Goal: Browse casually

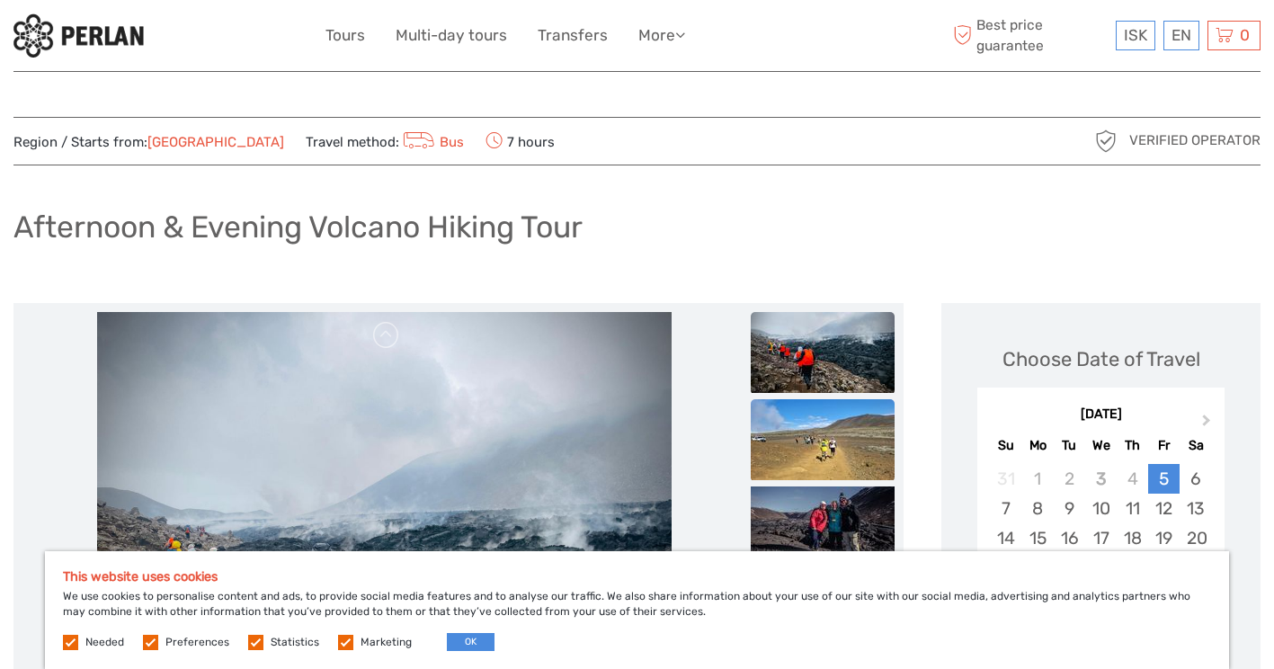
click at [826, 454] on img at bounding box center [823, 439] width 144 height 81
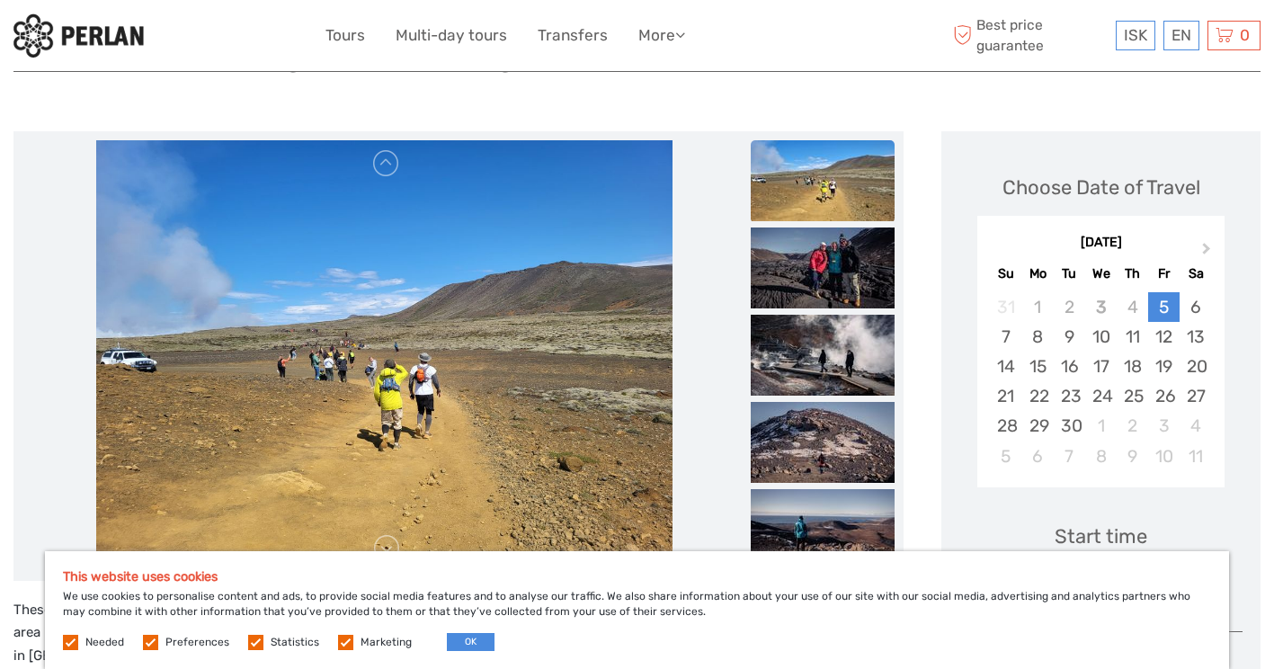
scroll to position [180, 0]
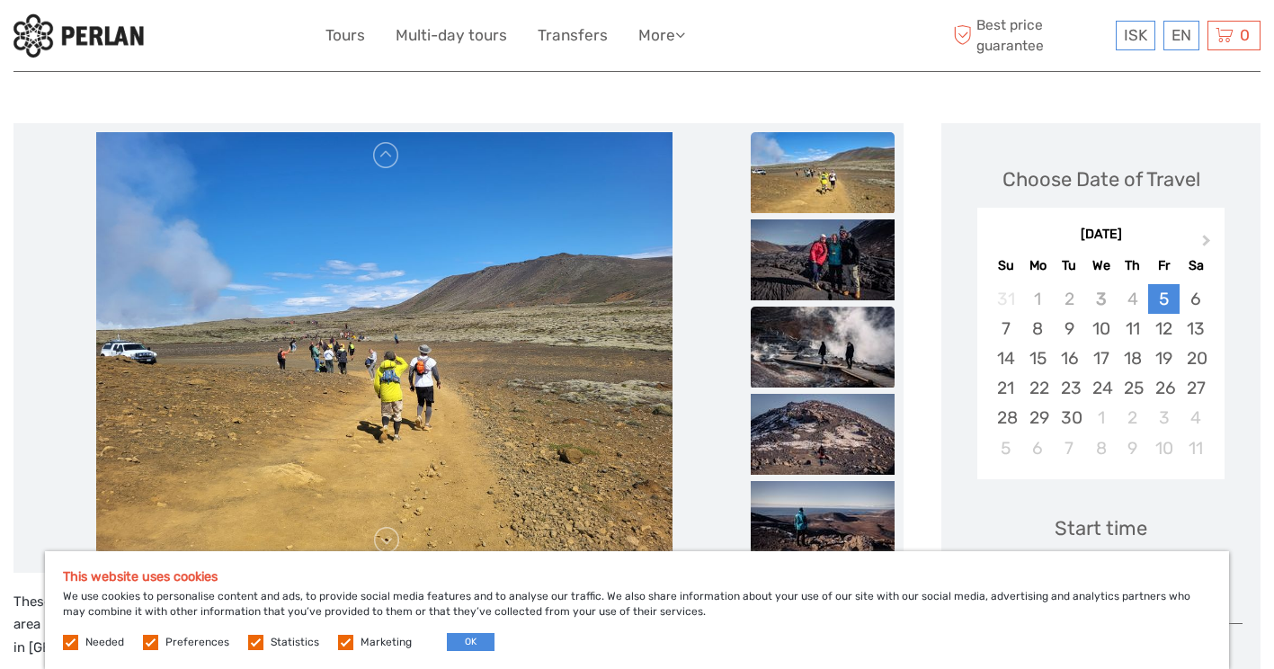
click at [819, 341] on img at bounding box center [823, 347] width 144 height 81
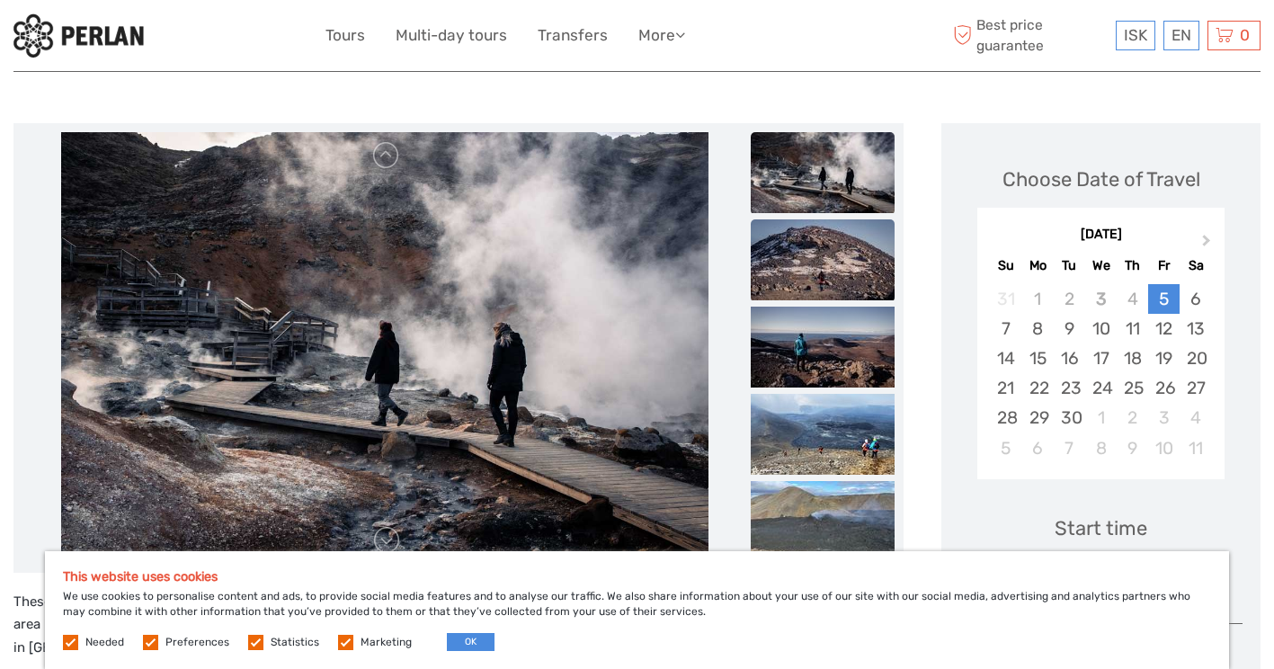
click at [820, 262] on img at bounding box center [823, 259] width 144 height 81
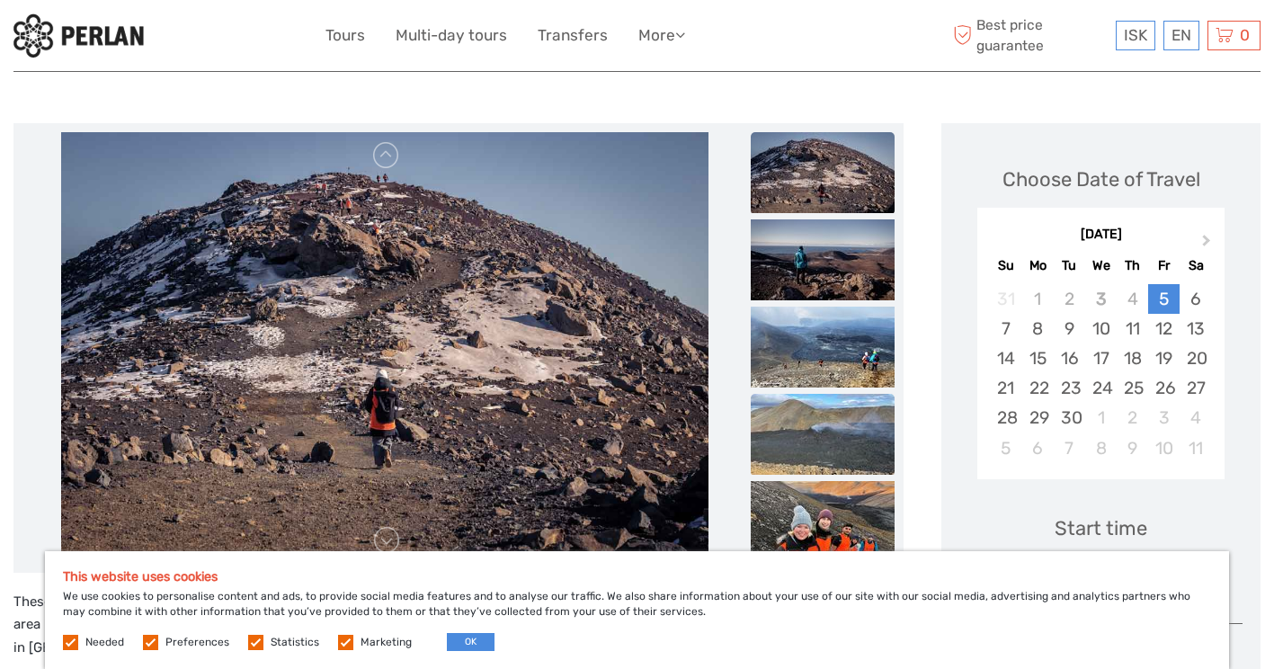
click at [835, 409] on img at bounding box center [823, 434] width 144 height 81
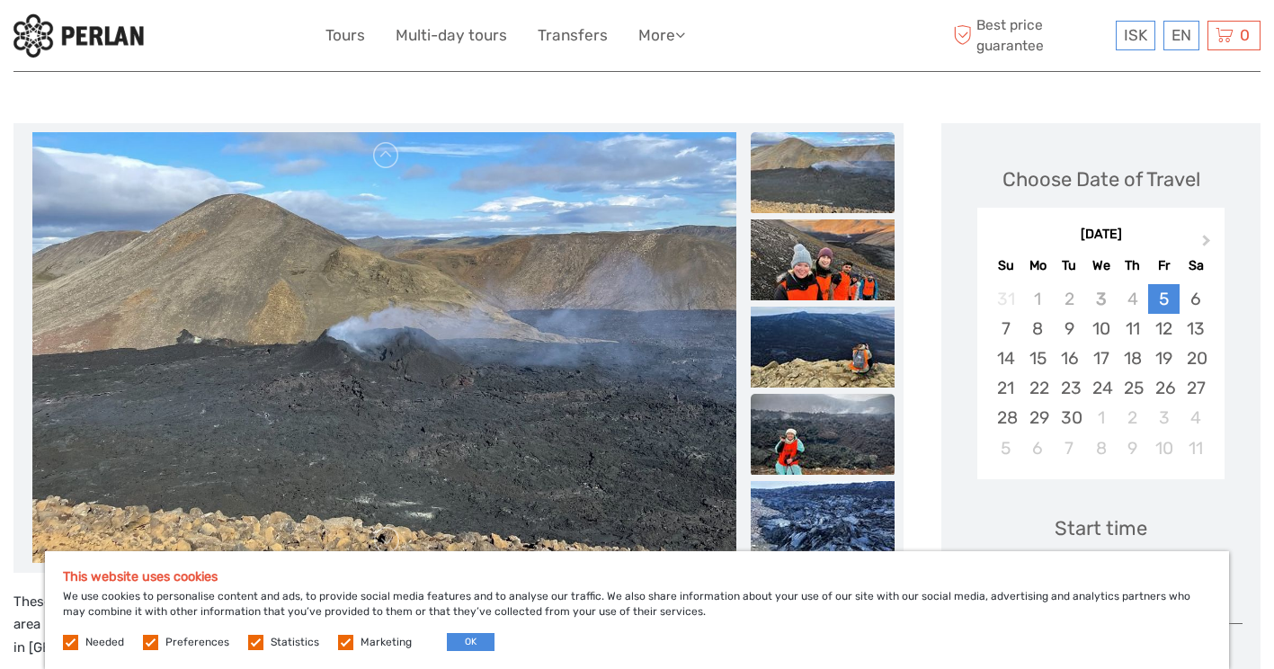
click at [838, 422] on img at bounding box center [823, 434] width 144 height 81
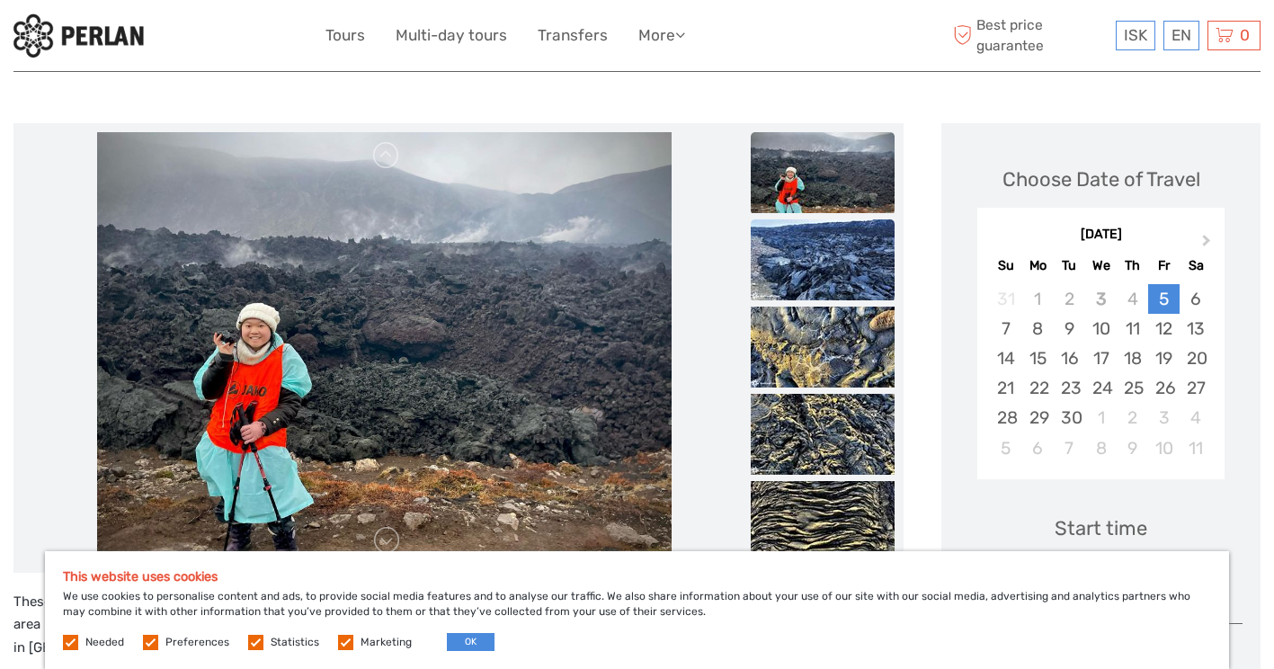
click at [823, 262] on img at bounding box center [823, 259] width 144 height 81
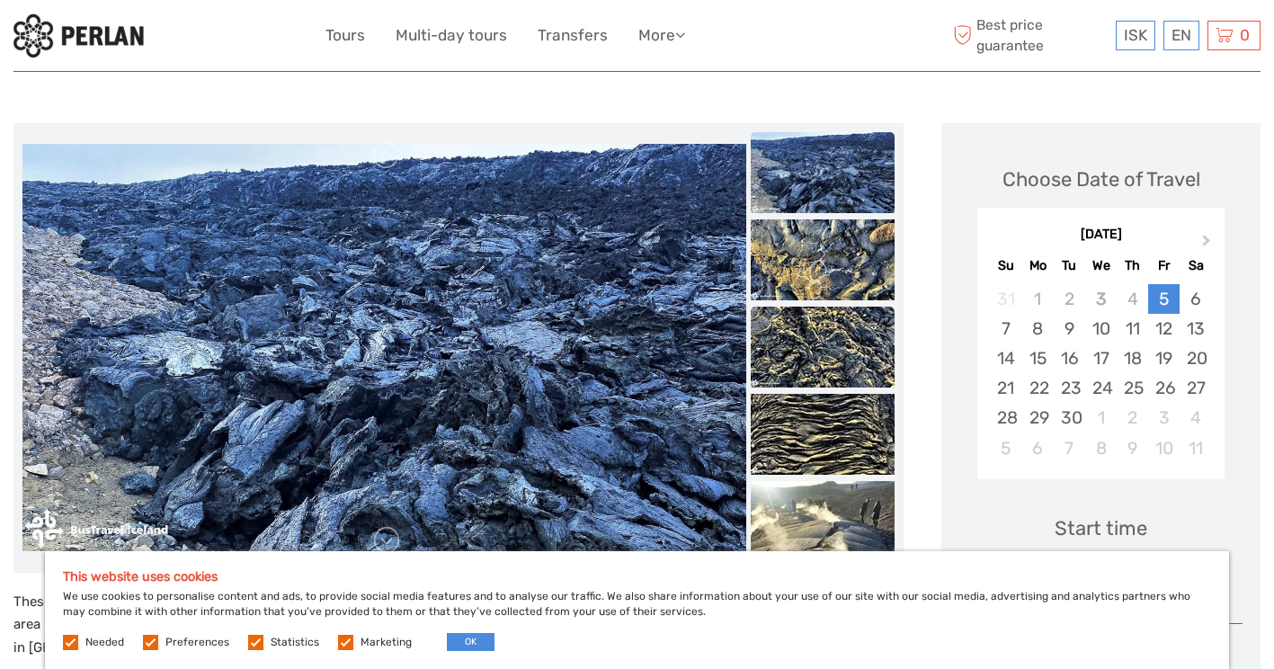
click at [822, 360] on img at bounding box center [823, 347] width 144 height 81
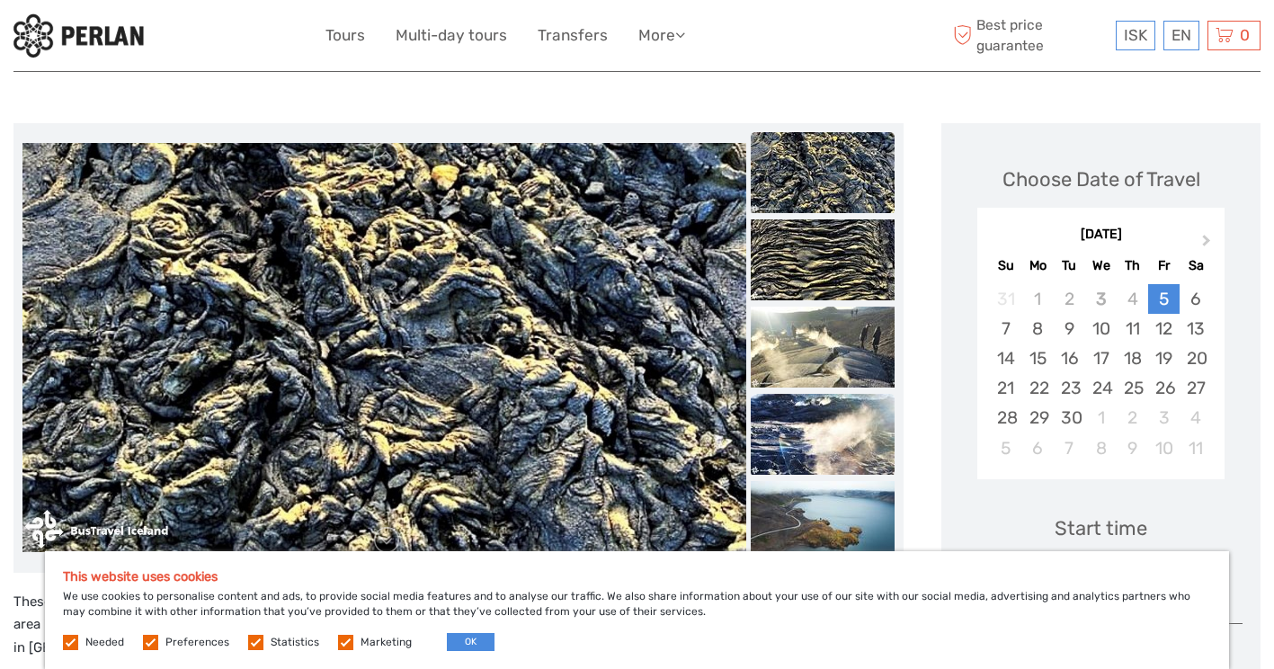
click at [818, 443] on img at bounding box center [823, 434] width 144 height 81
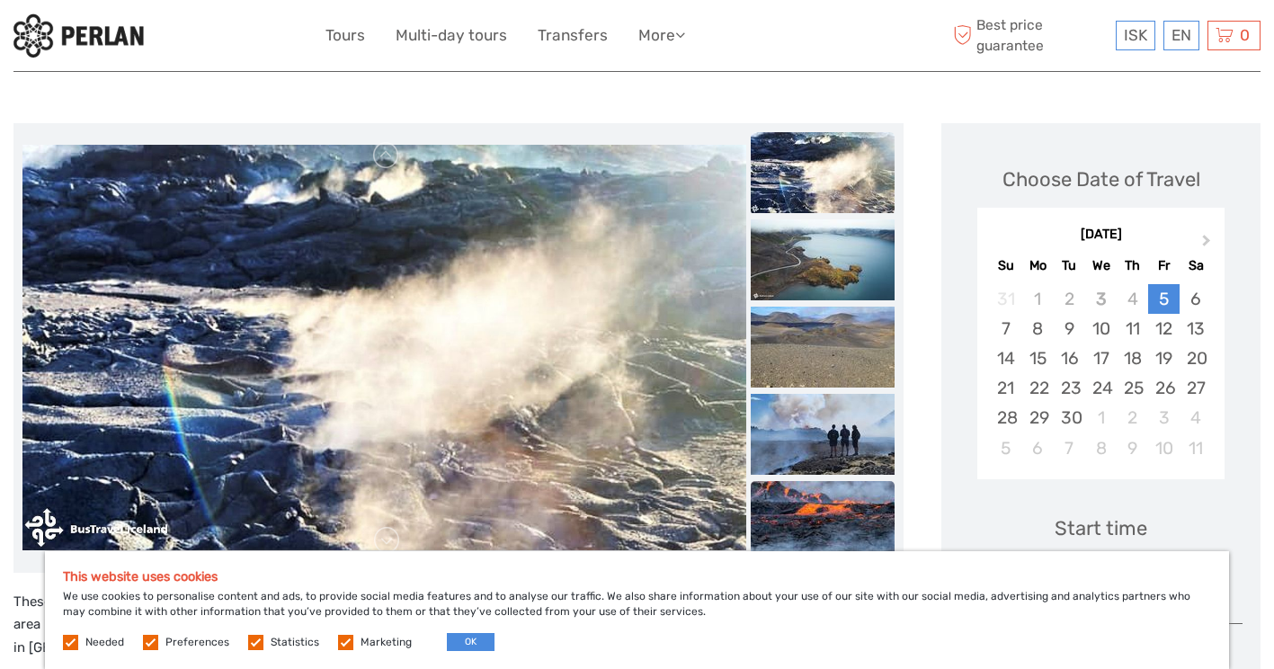
click at [819, 498] on img at bounding box center [823, 521] width 144 height 81
